Goal: Task Accomplishment & Management: Manage account settings

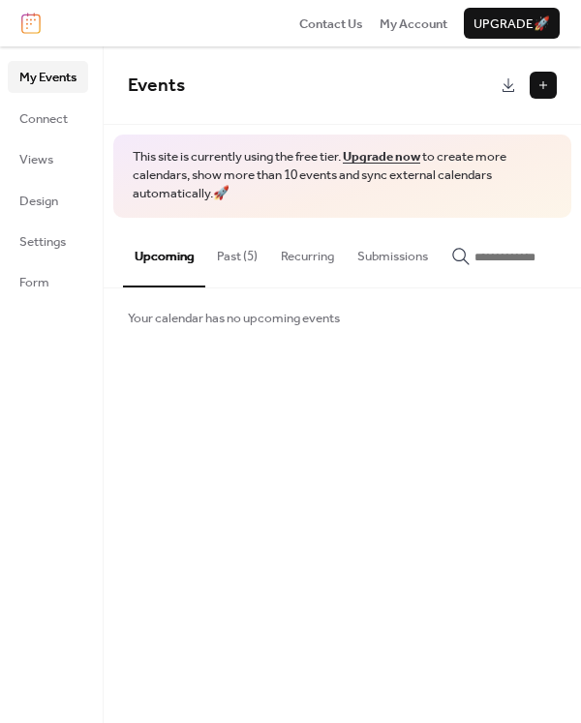
click at [240, 255] on button "Past (5)" at bounding box center [237, 252] width 64 height 68
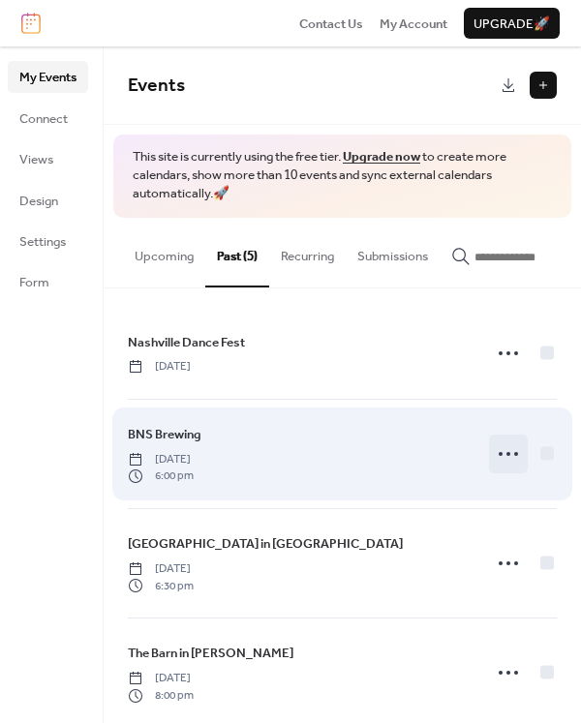
click at [498, 455] on icon at bounding box center [508, 453] width 31 height 31
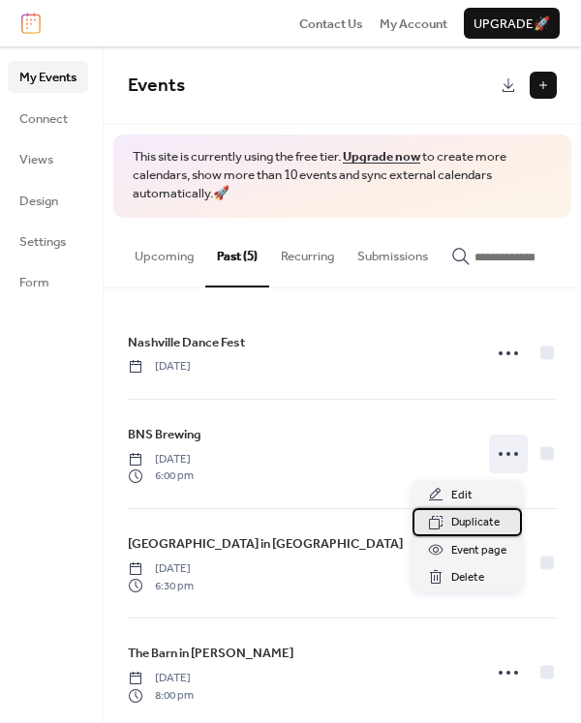
click at [472, 518] on span "Duplicate" at bounding box center [475, 522] width 48 height 19
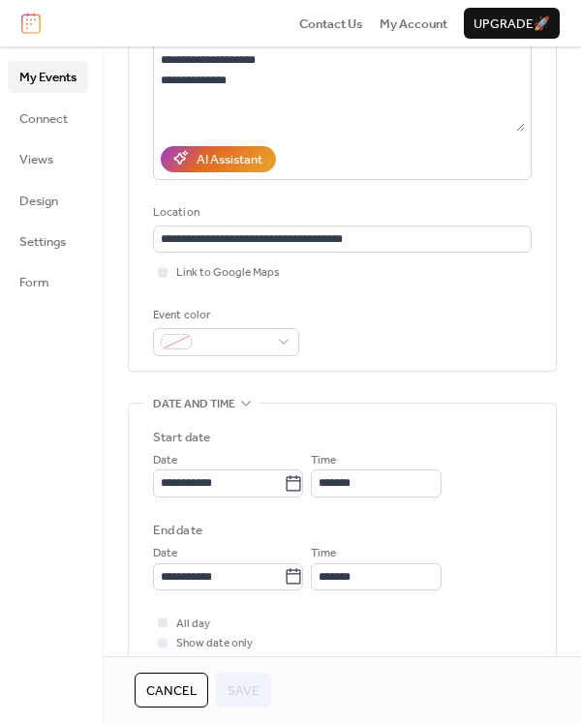
scroll to position [306, 0]
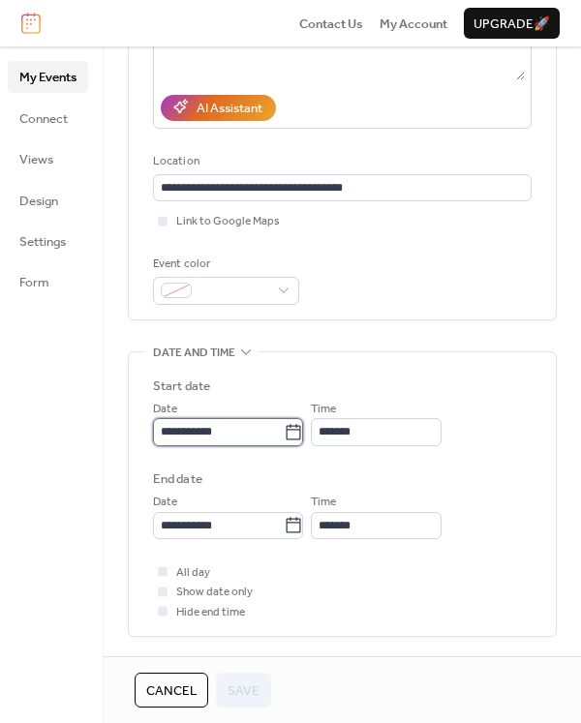
click at [222, 441] on input "**********" at bounding box center [218, 431] width 131 height 27
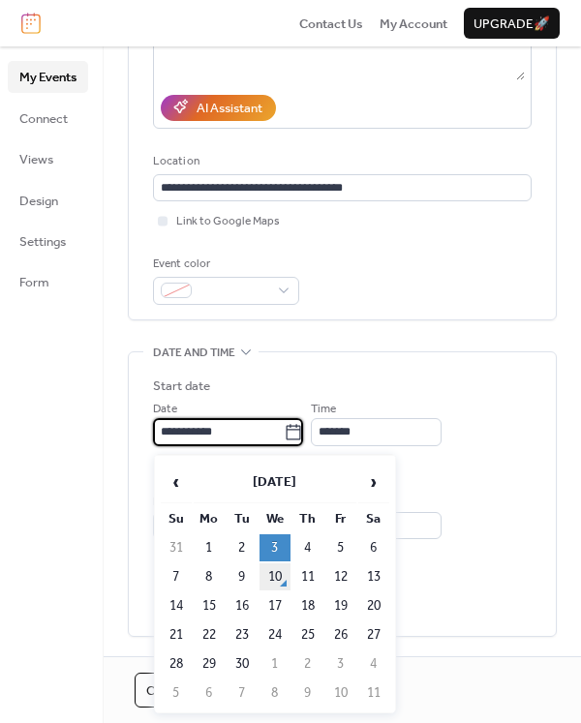
click at [272, 573] on td "10" at bounding box center [274, 576] width 31 height 27
type input "**********"
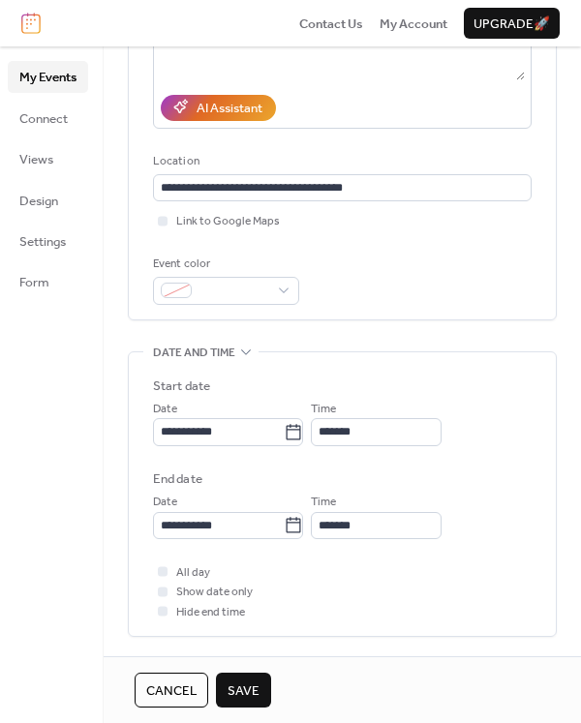
click at [243, 691] on span "Save" at bounding box center [243, 690] width 32 height 19
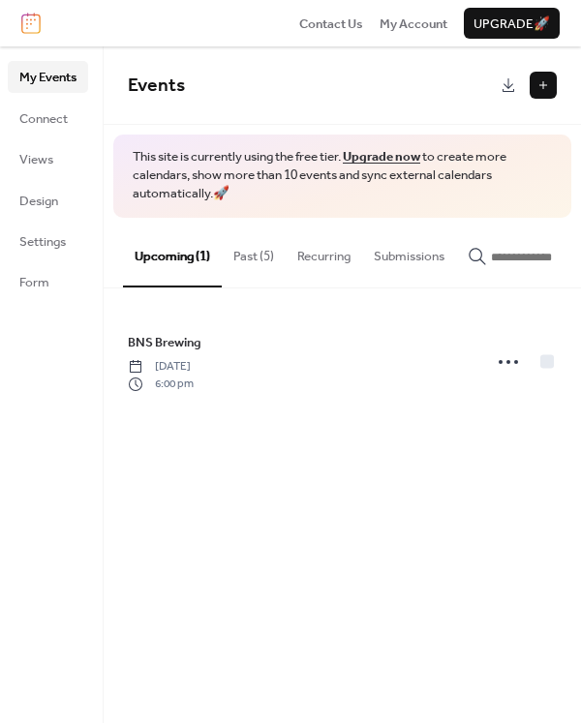
click at [248, 255] on button "Past (5)" at bounding box center [254, 252] width 64 height 68
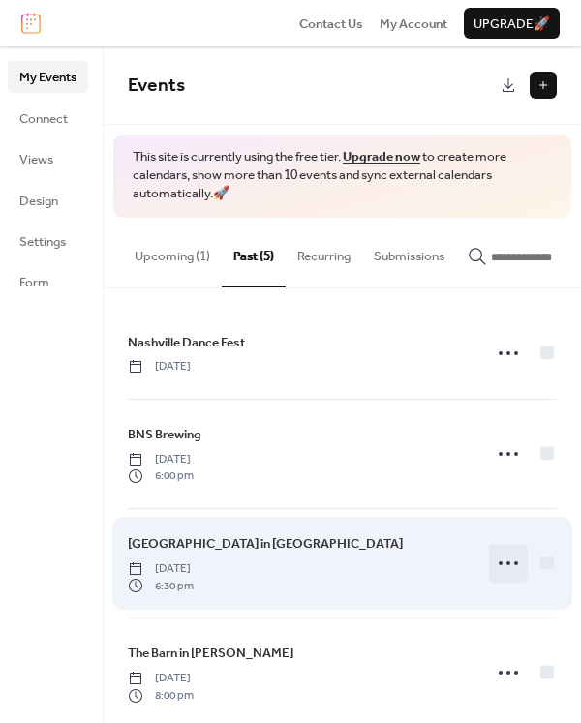
click at [499, 559] on icon at bounding box center [508, 563] width 31 height 31
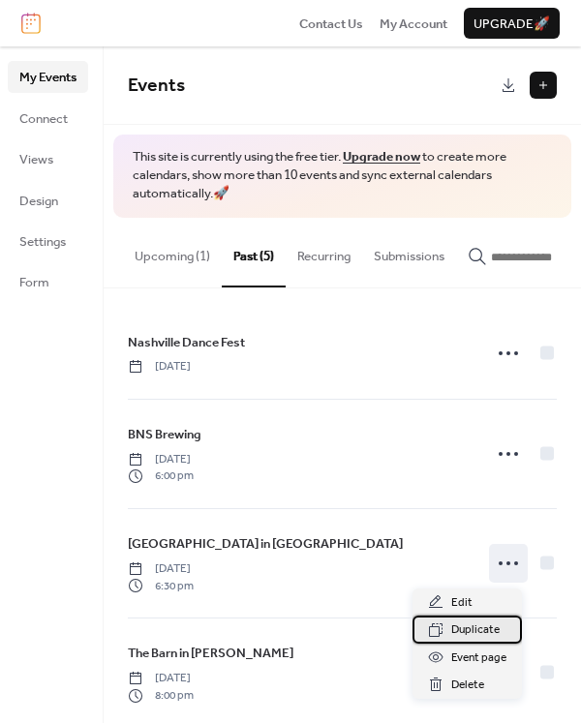
click at [482, 630] on span "Duplicate" at bounding box center [475, 629] width 48 height 19
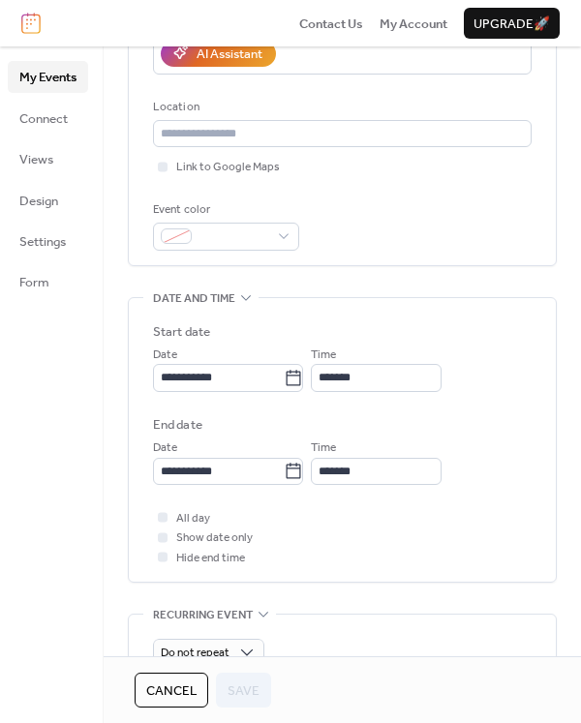
scroll to position [370, 0]
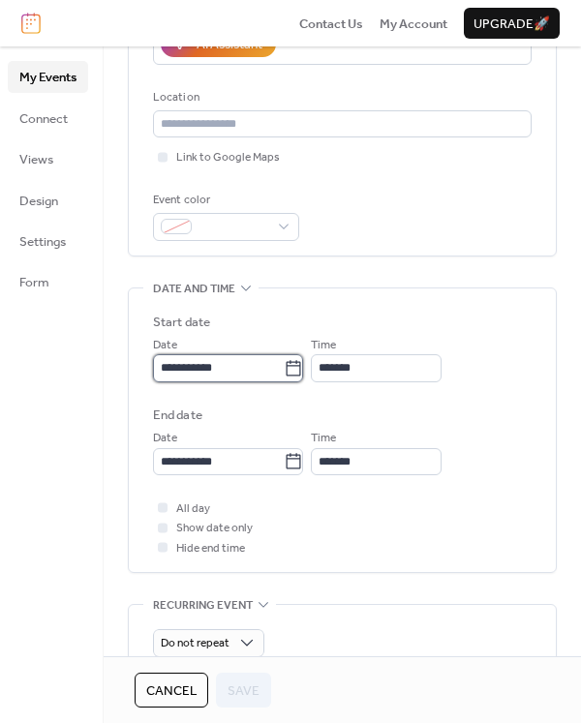
click at [194, 378] on input "**********" at bounding box center [218, 367] width 131 height 27
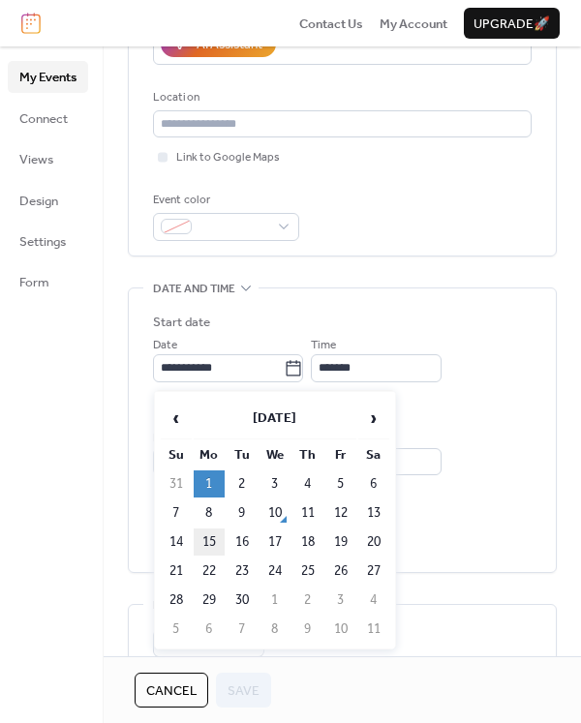
click at [211, 542] on td "15" at bounding box center [209, 541] width 31 height 27
type input "**********"
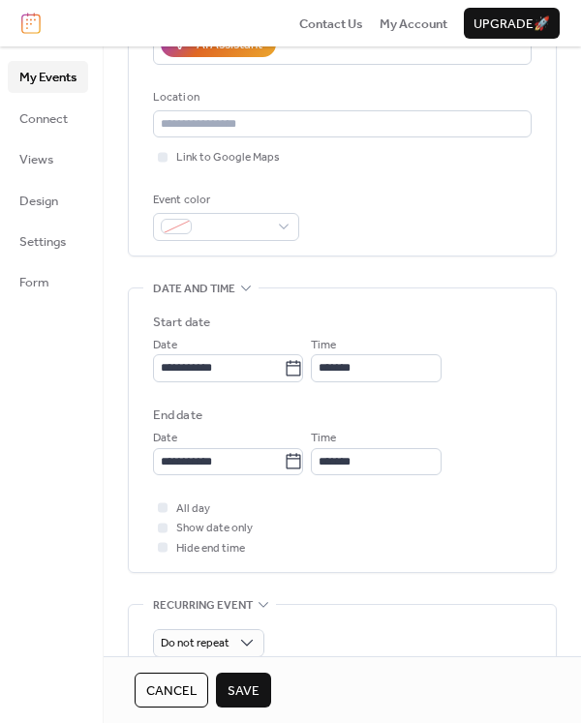
click at [256, 700] on span "Save" at bounding box center [243, 690] width 32 height 19
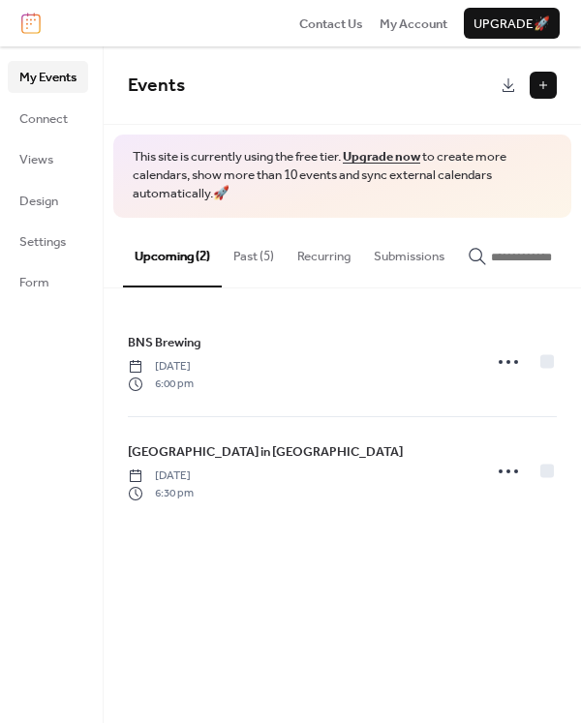
click at [256, 258] on button "Past (5)" at bounding box center [254, 252] width 64 height 68
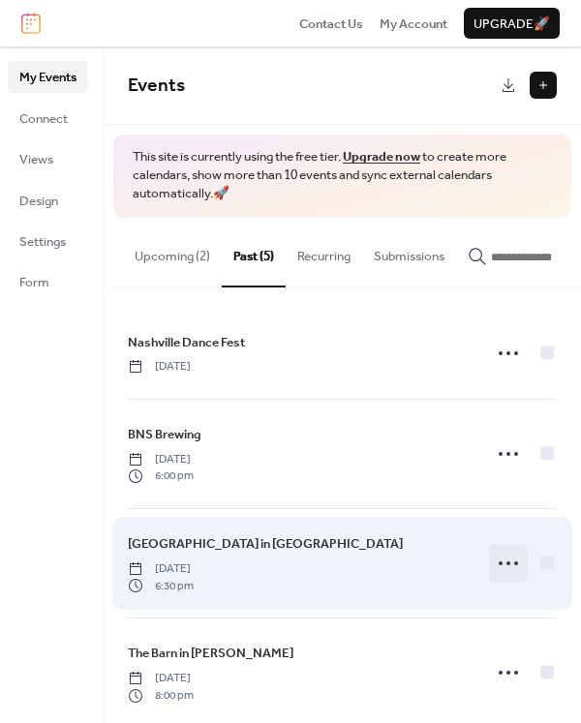
click at [501, 563] on icon at bounding box center [508, 563] width 31 height 31
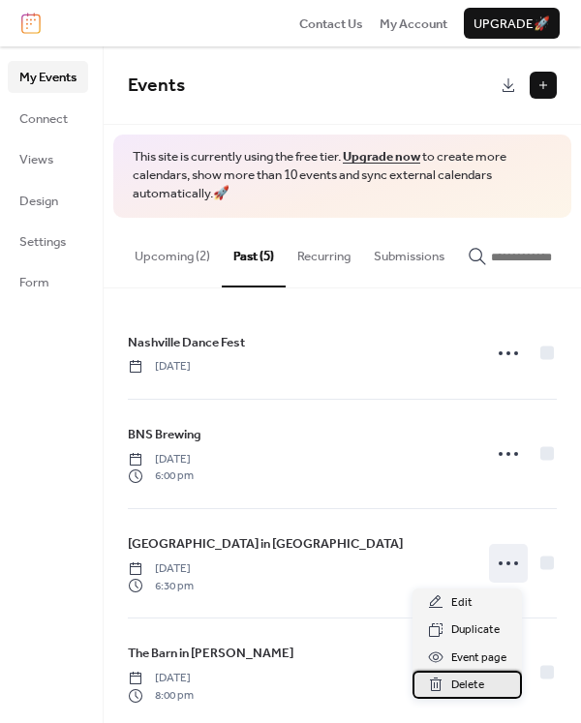
click at [477, 680] on span "Delete" at bounding box center [467, 685] width 33 height 19
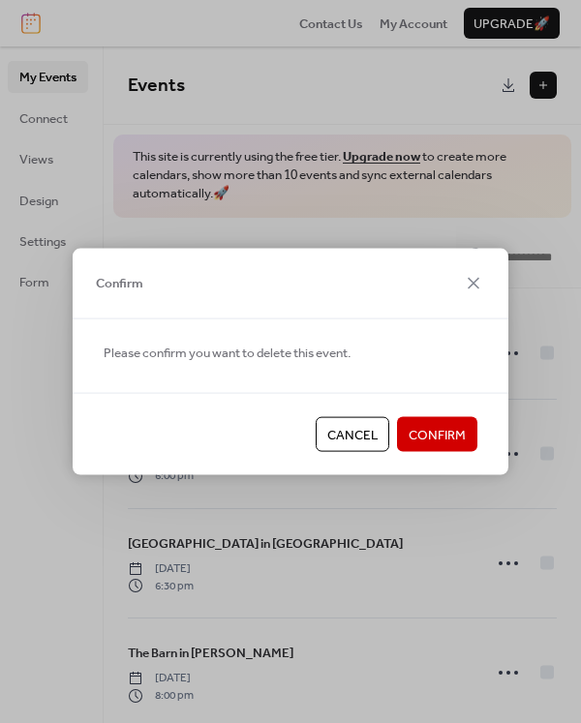
click at [431, 428] on span "Confirm" at bounding box center [436, 435] width 57 height 19
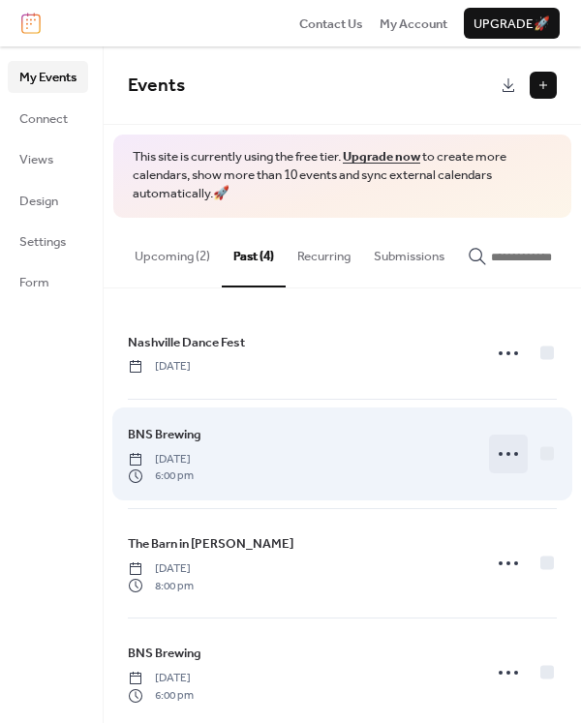
click at [502, 461] on icon at bounding box center [508, 453] width 31 height 31
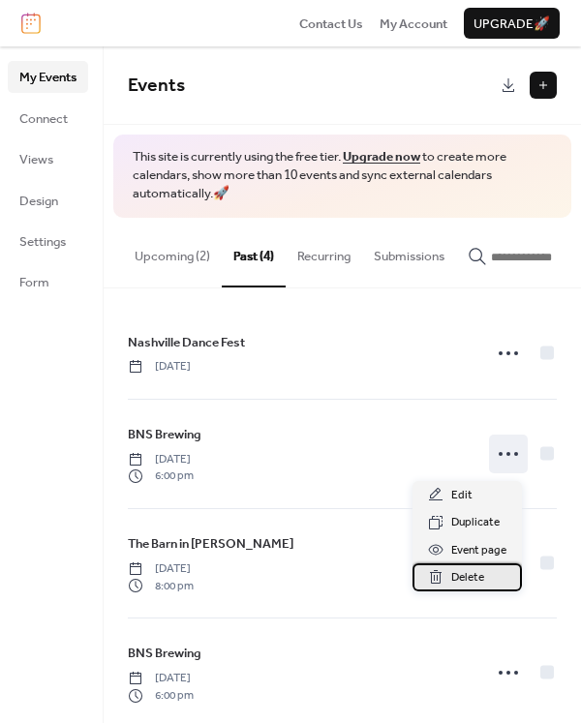
click at [472, 576] on span "Delete" at bounding box center [467, 577] width 33 height 19
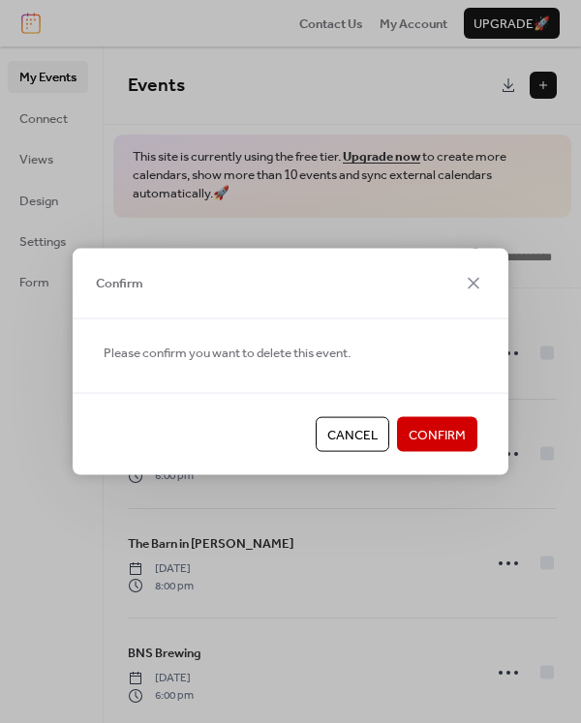
click at [443, 438] on span "Confirm" at bounding box center [436, 435] width 57 height 19
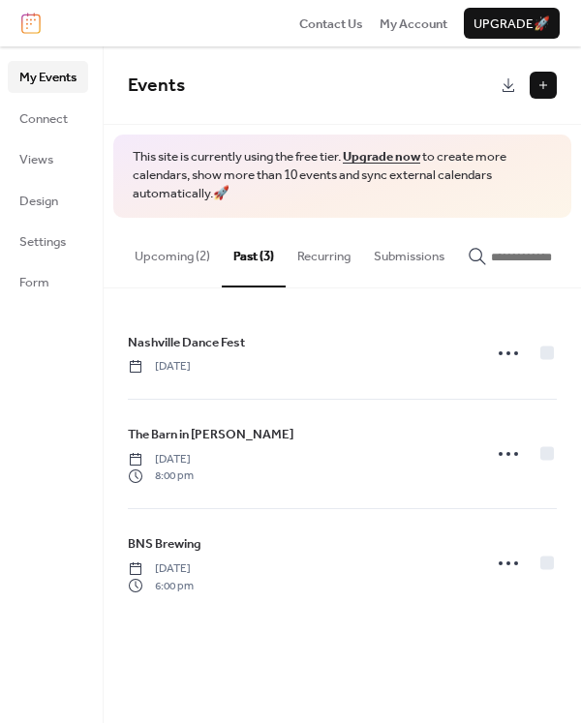
click at [176, 253] on button "Upcoming (2)" at bounding box center [172, 252] width 99 height 68
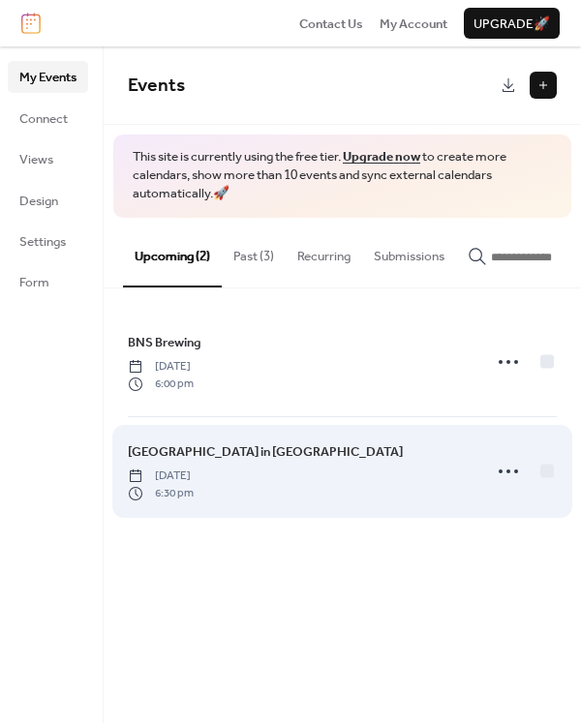
click at [194, 477] on span "[DATE]" at bounding box center [161, 475] width 66 height 17
click at [159, 450] on span "[GEOGRAPHIC_DATA] in [GEOGRAPHIC_DATA]" at bounding box center [265, 451] width 275 height 19
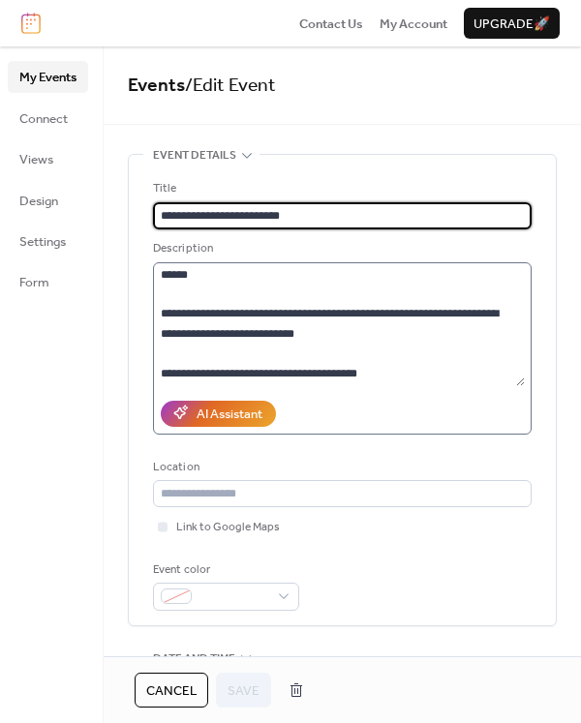
scroll to position [968, 0]
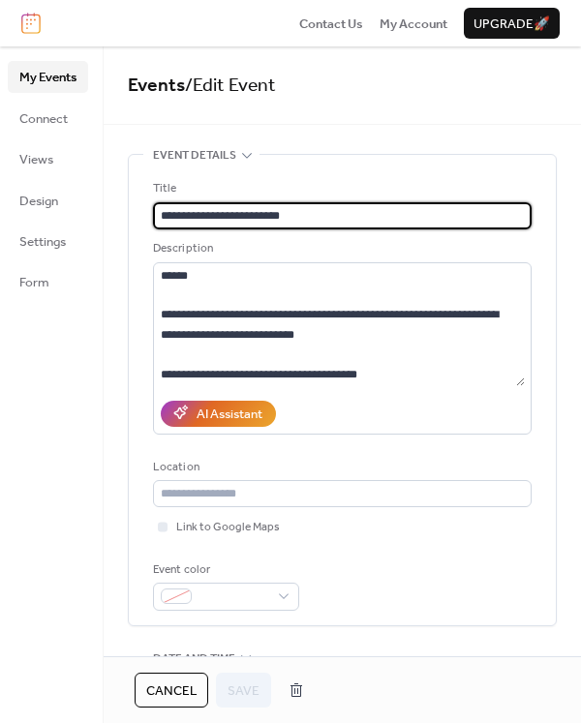
click at [174, 701] on span "Cancel" at bounding box center [171, 690] width 50 height 19
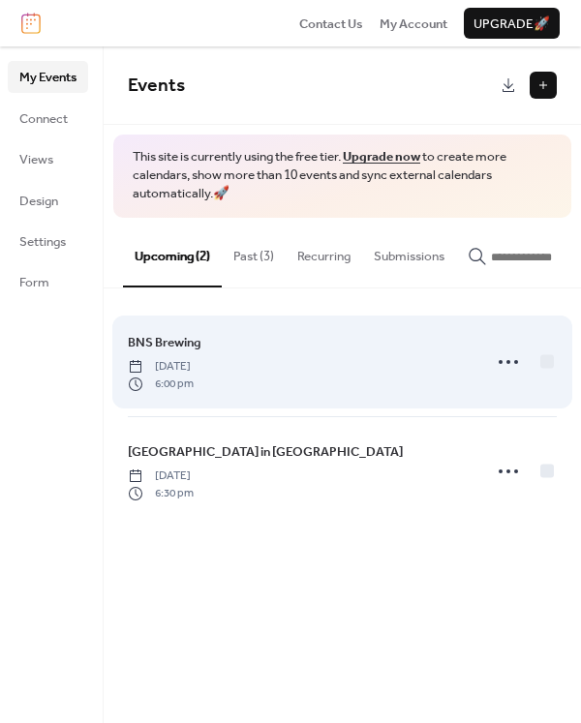
click at [179, 372] on span "[DATE]" at bounding box center [161, 366] width 66 height 17
click at [172, 350] on span "BNS Brewing" at bounding box center [165, 342] width 74 height 19
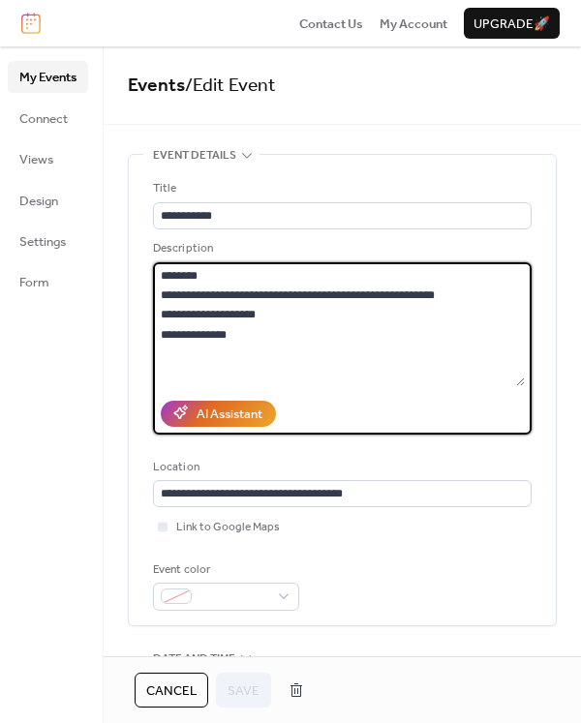
drag, startPoint x: 220, startPoint y: 276, endPoint x: 148, endPoint y: 273, distance: 71.7
click at [148, 273] on div "**********" at bounding box center [342, 389] width 427 height 469
type textarea "**********"
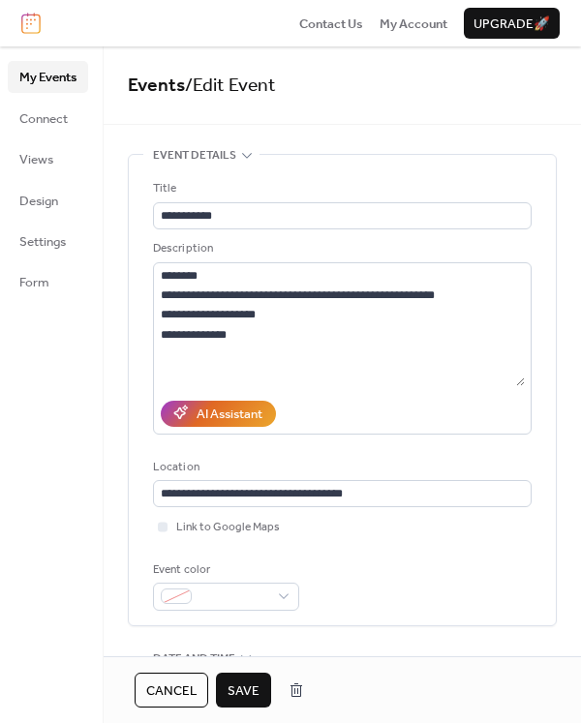
click at [243, 684] on span "Save" at bounding box center [243, 690] width 32 height 19
